Goal: Information Seeking & Learning: Learn about a topic

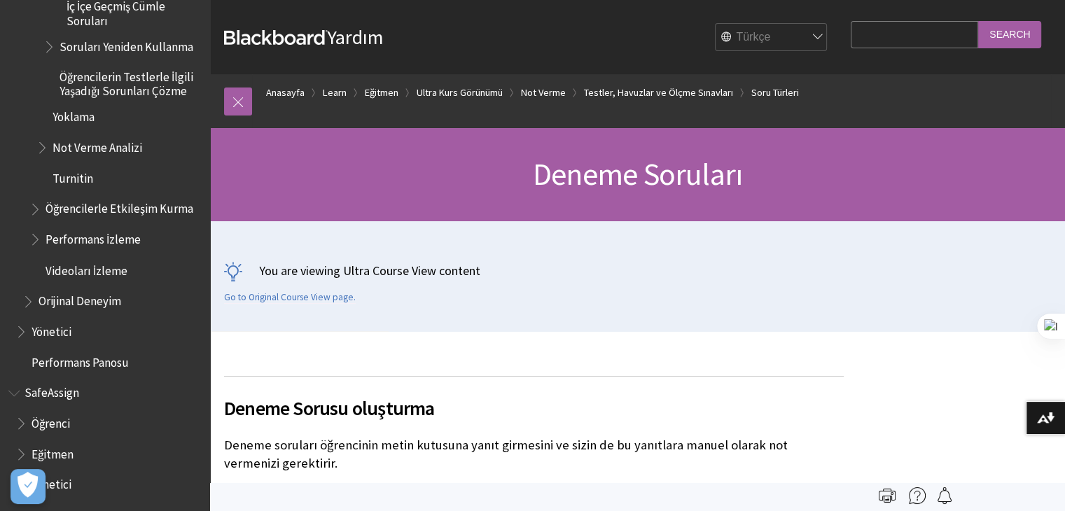
click at [866, 41] on input "Search Query" at bounding box center [914, 34] width 127 height 27
type input "AI"
click at [978, 21] on input "Search" at bounding box center [1009, 34] width 63 height 27
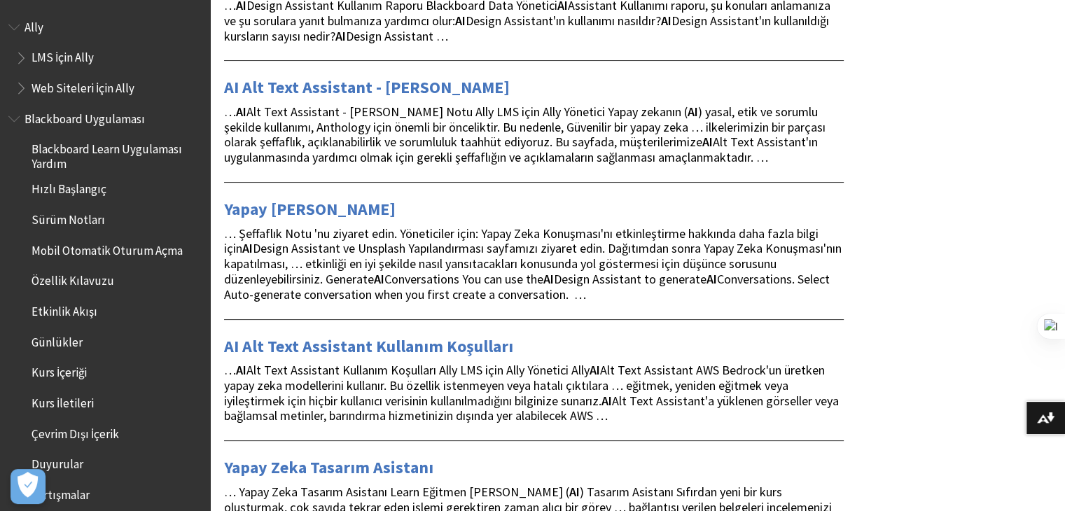
scroll to position [350, 0]
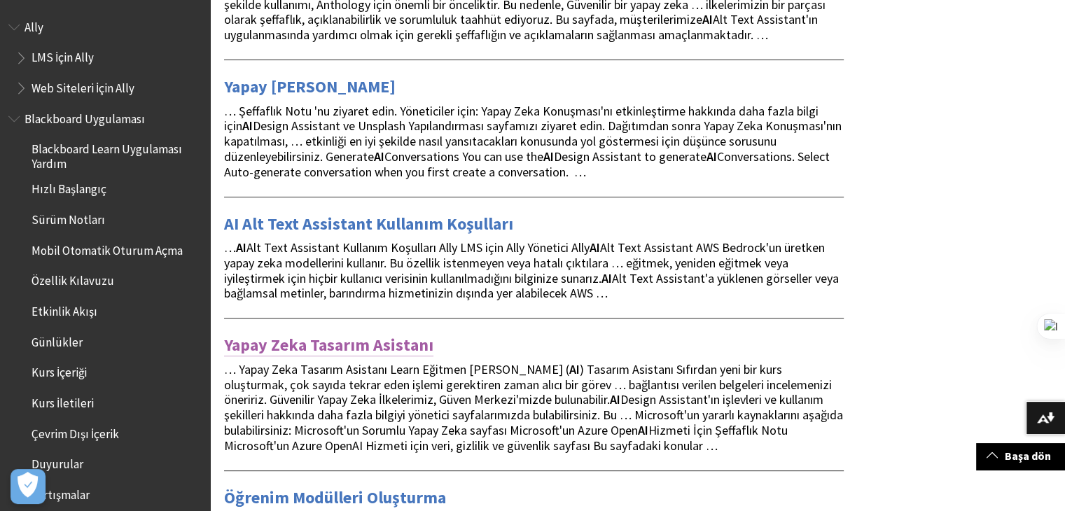
click at [297, 346] on link "Yapay Zeka Tasarım Asistanı" at bounding box center [328, 345] width 209 height 22
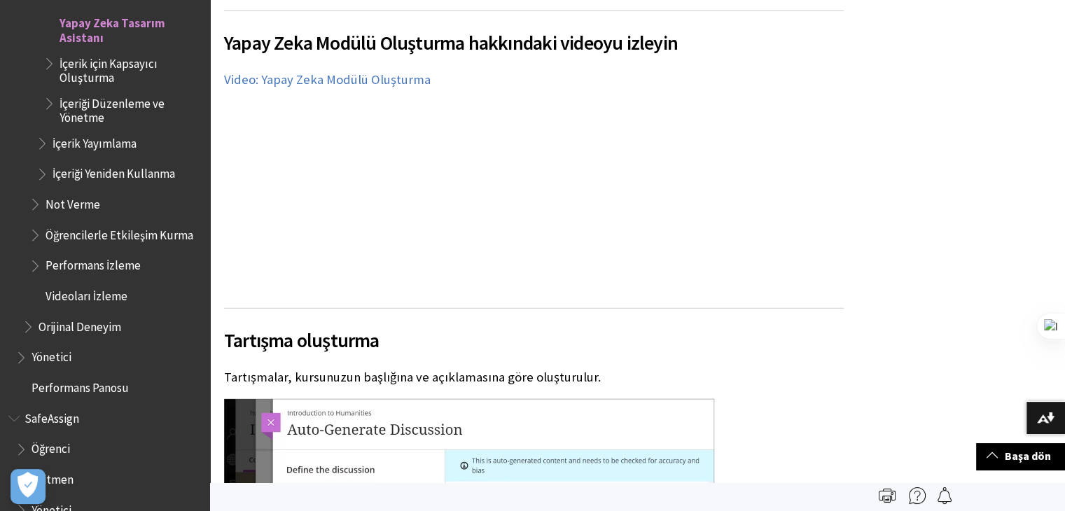
scroll to position [3992, 0]
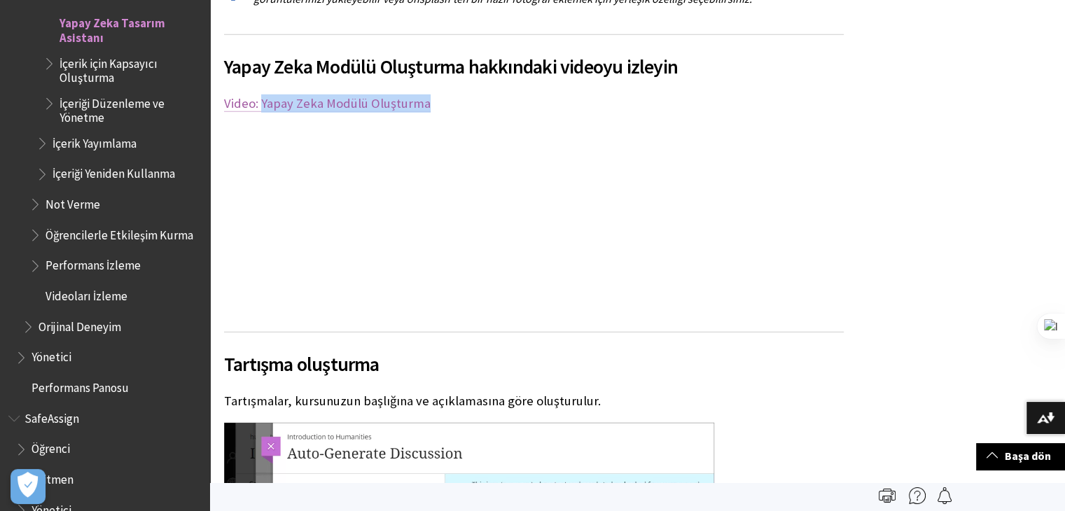
drag, startPoint x: 461, startPoint y: 100, endPoint x: 261, endPoint y: 96, distance: 200.4
click at [261, 96] on p "Video: Yapay Zeka Modülü Oluşturma" at bounding box center [534, 104] width 620 height 18
copy link "Yapay Zeka Modülü Oluşturma"
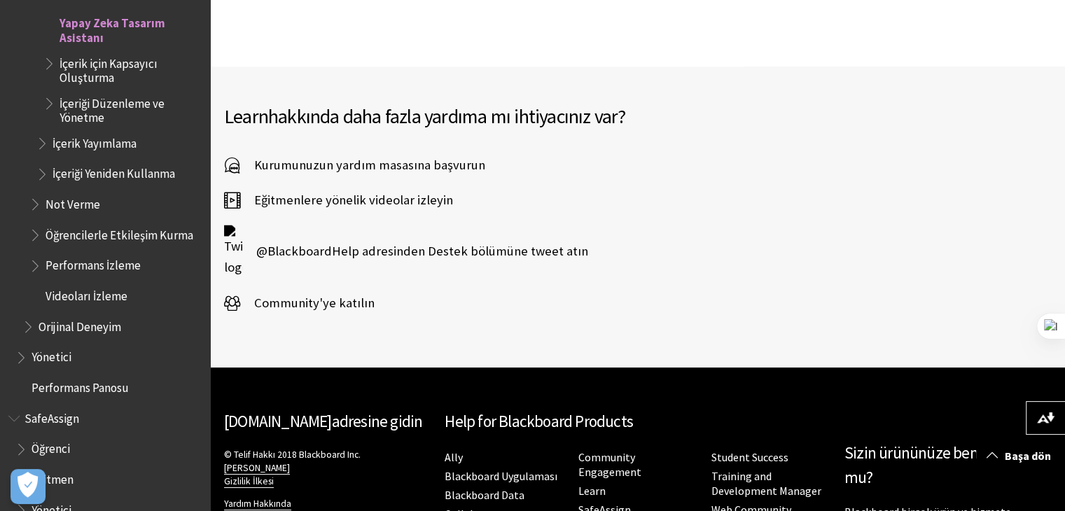
scroll to position [18404, 0]
